Goal: Information Seeking & Learning: Learn about a topic

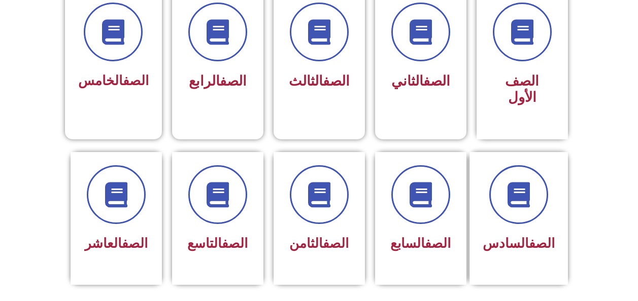
scroll to position [296, 0]
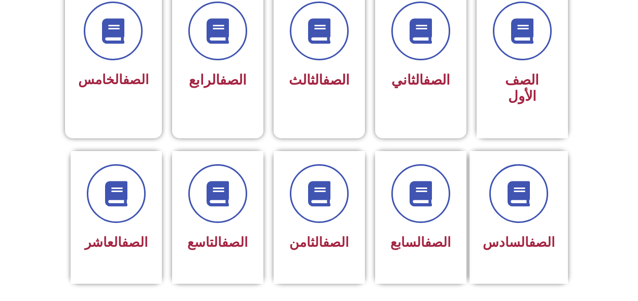
click at [489, 237] on div "الصف السادس" at bounding box center [518, 243] width 72 height 25
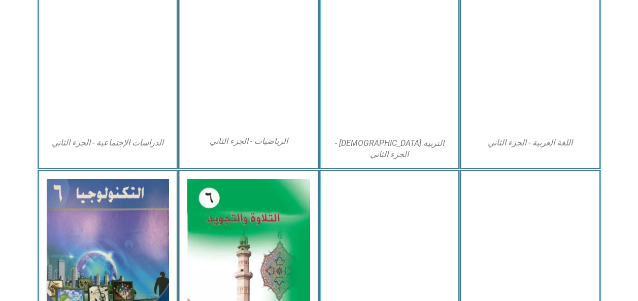
scroll to position [535, 0]
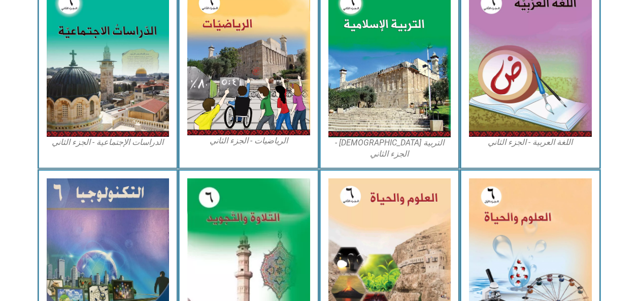
click at [501, 281] on img at bounding box center [530, 254] width 123 height 150
click at [510, 272] on img at bounding box center [530, 254] width 123 height 150
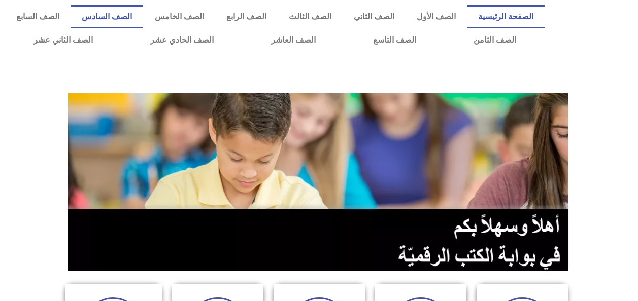
click at [143, 16] on link "الصف السادس" at bounding box center [107, 16] width 73 height 23
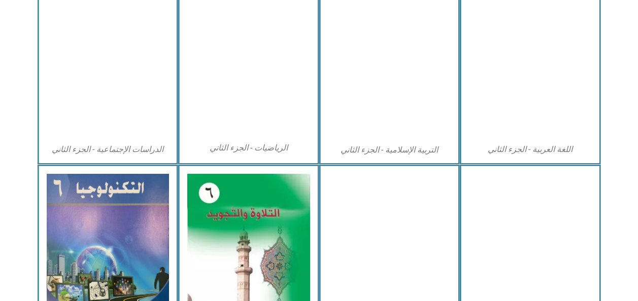
scroll to position [578, 0]
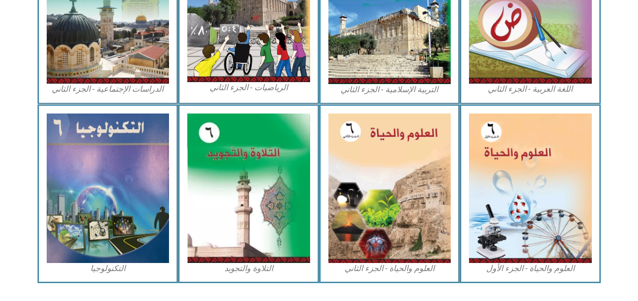
click at [516, 208] on img at bounding box center [530, 189] width 123 height 150
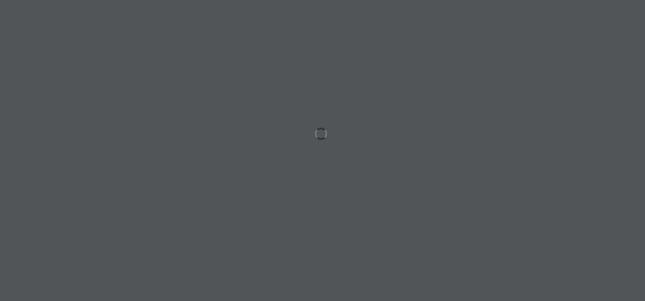
click at [547, 212] on div at bounding box center [322, 150] width 645 height 301
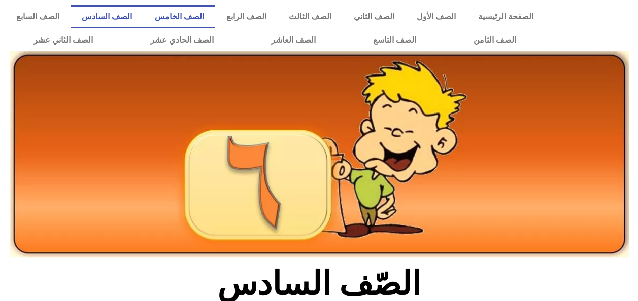
click at [208, 27] on link "الصف الخامس" at bounding box center [179, 16] width 72 height 23
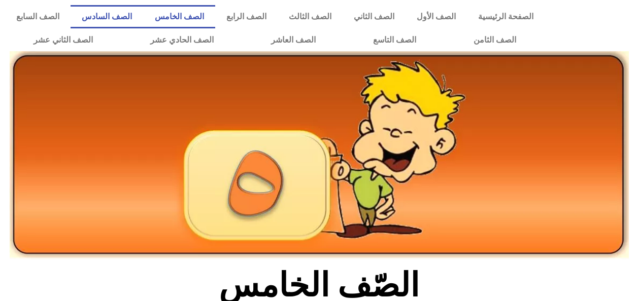
click at [143, 17] on link "الصف السادس" at bounding box center [107, 16] width 73 height 23
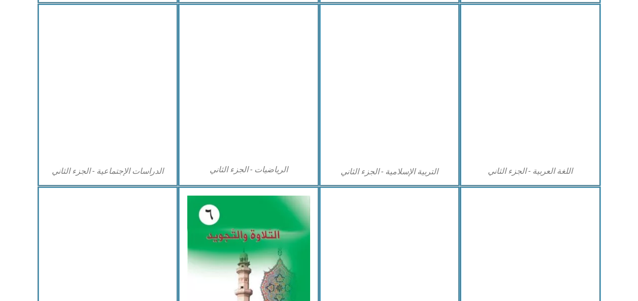
scroll to position [497, 0]
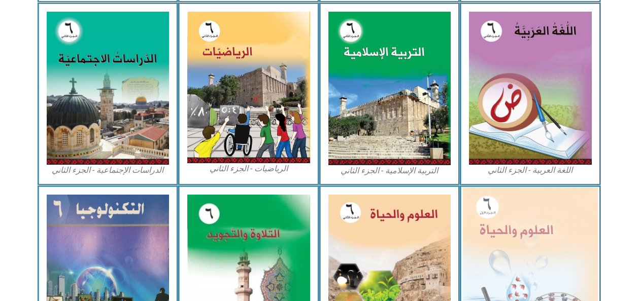
click at [504, 243] on img at bounding box center [530, 269] width 135 height 164
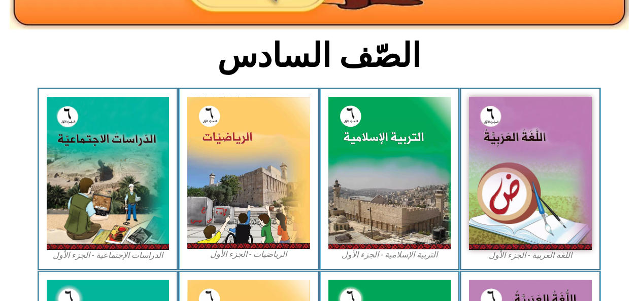
scroll to position [228, 0]
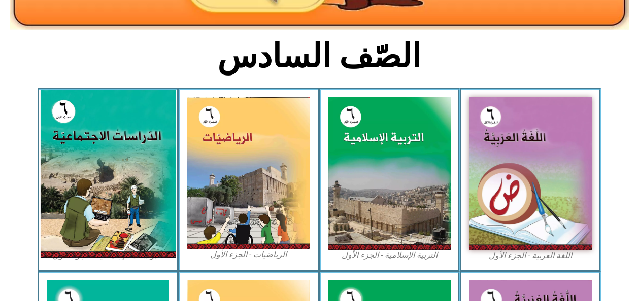
click at [102, 210] on img at bounding box center [107, 174] width 135 height 168
click at [85, 214] on img at bounding box center [107, 174] width 135 height 168
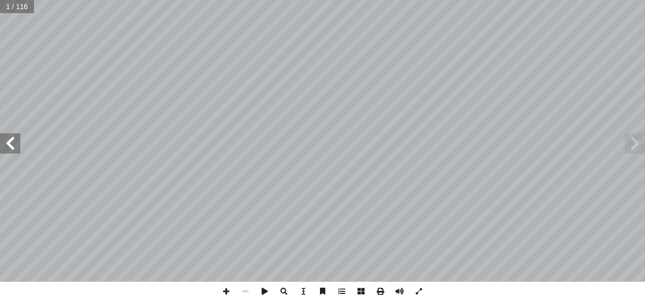
click at [12, 145] on span at bounding box center [10, 143] width 20 height 20
click at [10, 146] on span at bounding box center [10, 143] width 20 height 20
click at [11, 146] on span at bounding box center [10, 143] width 20 height 20
click at [9, 148] on span at bounding box center [10, 143] width 20 height 20
click at [7, 146] on span at bounding box center [10, 143] width 20 height 20
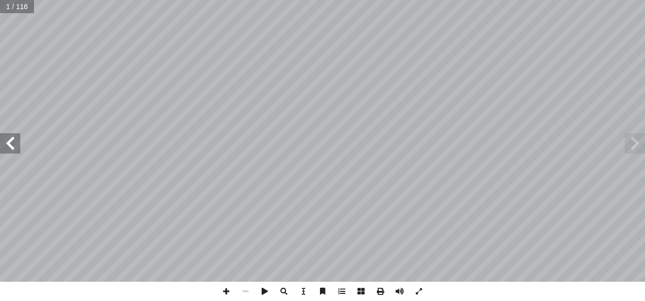
click at [7, 145] on span at bounding box center [10, 143] width 20 height 20
click at [8, 145] on span at bounding box center [10, 143] width 20 height 20
click at [16, 146] on span at bounding box center [10, 143] width 20 height 20
click at [12, 146] on span at bounding box center [10, 143] width 20 height 20
click at [10, 148] on span at bounding box center [10, 143] width 20 height 20
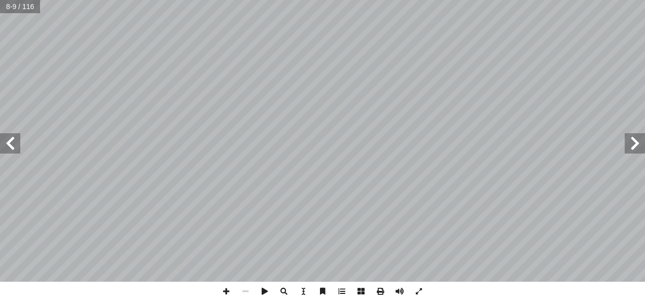
click at [11, 146] on span at bounding box center [10, 143] width 20 height 20
click at [10, 145] on span at bounding box center [10, 143] width 20 height 20
click at [9, 144] on span at bounding box center [10, 143] width 20 height 20
click at [13, 151] on span at bounding box center [10, 143] width 20 height 20
click at [9, 148] on span at bounding box center [10, 143] width 20 height 20
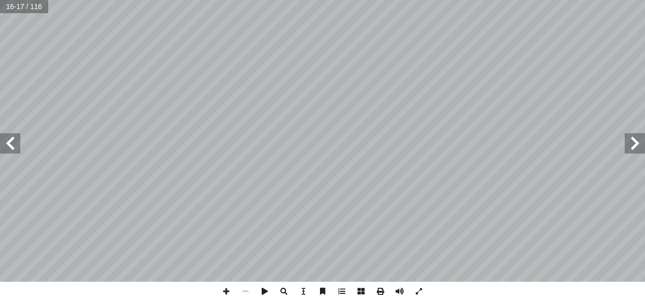
click at [9, 152] on span at bounding box center [10, 143] width 20 height 20
click at [8, 152] on span at bounding box center [10, 143] width 20 height 20
click at [15, 151] on span at bounding box center [10, 143] width 20 height 20
click at [15, 153] on span at bounding box center [10, 143] width 20 height 20
click at [17, 152] on span at bounding box center [10, 143] width 20 height 20
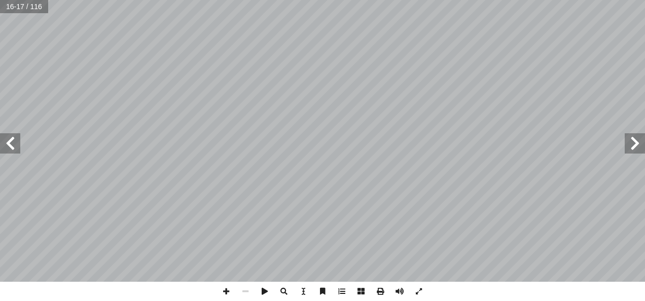
click at [17, 153] on span at bounding box center [10, 143] width 20 height 20
click at [10, 148] on span at bounding box center [10, 143] width 20 height 20
click at [479, 300] on div "2 ٨ ات؟ ّ ولي أ ل� � ين تعيش أ � . ١ __________________________________________…" at bounding box center [322, 150] width 645 height 301
click at [631, 144] on span at bounding box center [635, 143] width 20 height 20
click at [626, 147] on span at bounding box center [635, 143] width 20 height 20
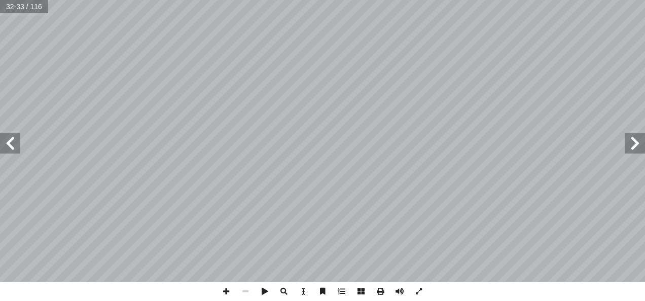
click at [636, 151] on span at bounding box center [635, 143] width 20 height 20
click at [630, 151] on span at bounding box center [635, 143] width 20 height 20
click at [632, 148] on span at bounding box center [635, 143] width 20 height 20
click at [633, 147] on span at bounding box center [635, 143] width 20 height 20
click at [635, 147] on span at bounding box center [635, 143] width 20 height 20
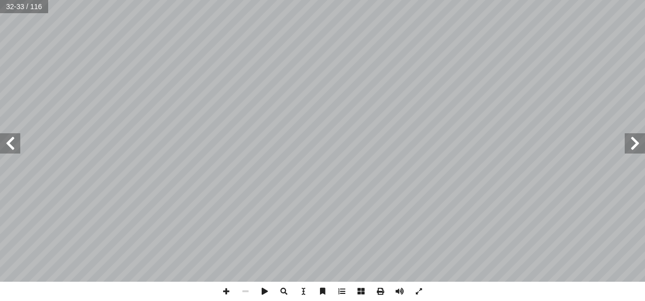
click at [626, 148] on span at bounding box center [635, 143] width 20 height 20
click at [626, 147] on span at bounding box center [635, 143] width 20 height 20
click at [626, 143] on span at bounding box center [635, 143] width 20 height 20
click at [10, 145] on span at bounding box center [10, 143] width 20 height 20
click at [10, 146] on span at bounding box center [10, 143] width 20 height 20
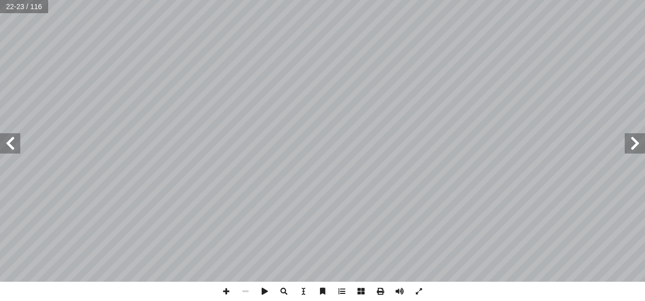
click at [14, 146] on span at bounding box center [10, 143] width 20 height 20
click at [8, 146] on span at bounding box center [10, 143] width 20 height 20
click at [10, 149] on span at bounding box center [10, 143] width 20 height 20
click at [12, 148] on span at bounding box center [10, 143] width 20 height 20
click at [8, 150] on span at bounding box center [10, 143] width 20 height 20
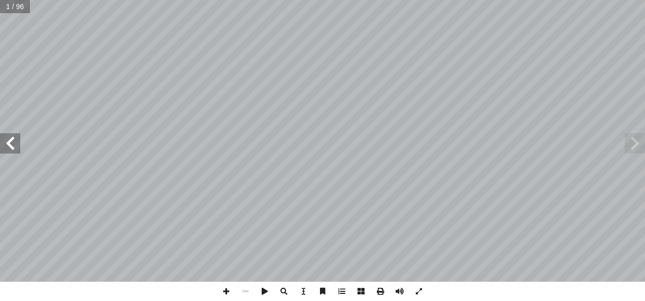
click at [8, 150] on span at bounding box center [10, 143] width 20 height 20
click at [5, 151] on span at bounding box center [10, 143] width 20 height 20
click at [3, 150] on span at bounding box center [10, 143] width 20 height 20
click at [4, 149] on span at bounding box center [10, 143] width 20 height 20
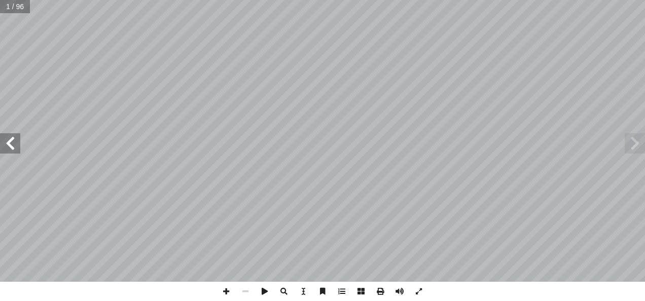
click at [6, 153] on span at bounding box center [10, 143] width 20 height 20
click at [5, 147] on span at bounding box center [10, 143] width 20 height 20
click at [7, 149] on span at bounding box center [10, 143] width 20 height 20
click at [14, 153] on span at bounding box center [10, 143] width 20 height 20
click at [6, 144] on span at bounding box center [10, 143] width 20 height 20
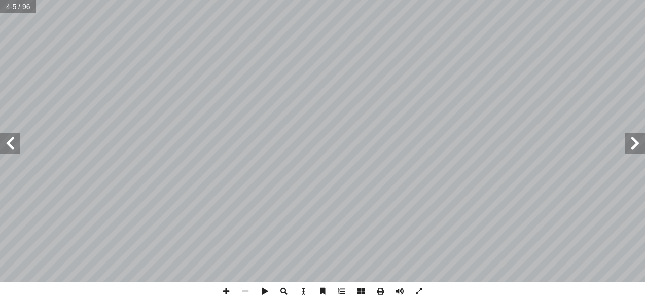
click at [12, 150] on span at bounding box center [10, 143] width 20 height 20
click at [11, 148] on span at bounding box center [10, 143] width 20 height 20
click at [10, 152] on span at bounding box center [10, 143] width 20 height 20
click at [8, 145] on span at bounding box center [10, 143] width 20 height 20
click at [8, 147] on span at bounding box center [10, 143] width 20 height 20
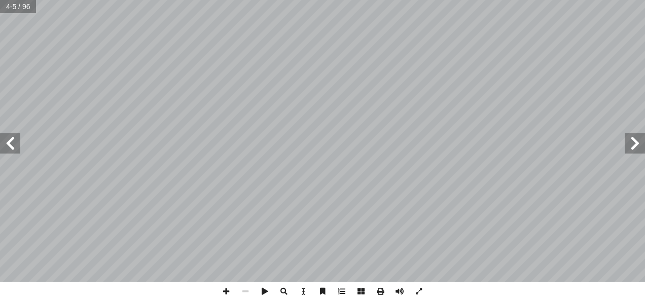
click at [5, 146] on span at bounding box center [10, 143] width 20 height 20
click at [3, 147] on span at bounding box center [10, 143] width 20 height 20
click at [12, 148] on span at bounding box center [10, 143] width 20 height 20
click at [19, 149] on span at bounding box center [10, 143] width 20 height 20
click at [13, 145] on span at bounding box center [10, 143] width 20 height 20
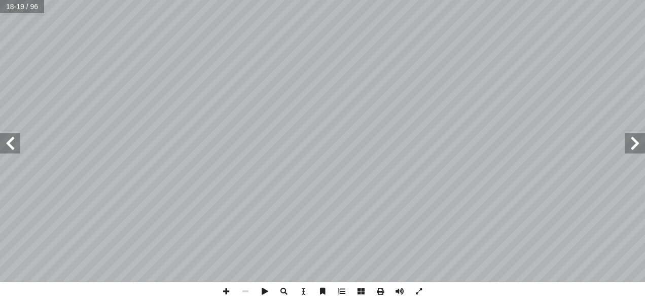
click at [9, 153] on span at bounding box center [10, 143] width 20 height 20
click at [8, 152] on span at bounding box center [10, 143] width 20 height 20
click at [12, 148] on span at bounding box center [10, 143] width 20 height 20
click at [11, 146] on span at bounding box center [10, 143] width 20 height 20
click at [3, 144] on span at bounding box center [10, 143] width 20 height 20
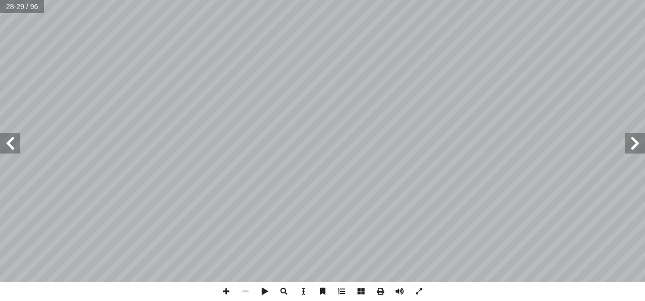
click at [9, 148] on span at bounding box center [10, 143] width 20 height 20
click at [10, 144] on span at bounding box center [10, 143] width 20 height 20
click at [10, 151] on span at bounding box center [10, 143] width 20 height 20
click at [11, 152] on span at bounding box center [10, 143] width 20 height 20
click at [12, 151] on span at bounding box center [10, 143] width 20 height 20
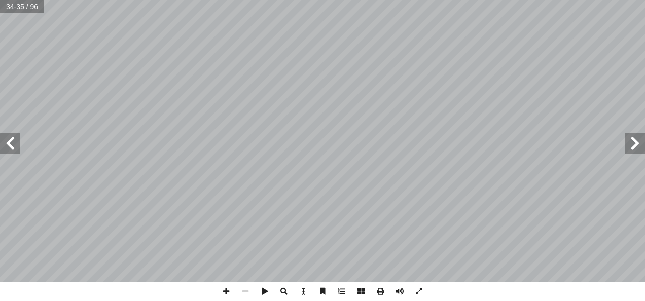
click at [641, 145] on span at bounding box center [635, 143] width 20 height 20
click at [643, 147] on span at bounding box center [635, 143] width 20 height 20
click at [17, 147] on span at bounding box center [10, 143] width 20 height 20
click at [11, 146] on span at bounding box center [10, 143] width 20 height 20
click at [11, 144] on span at bounding box center [10, 143] width 20 height 20
